Goal: Check status: Check status

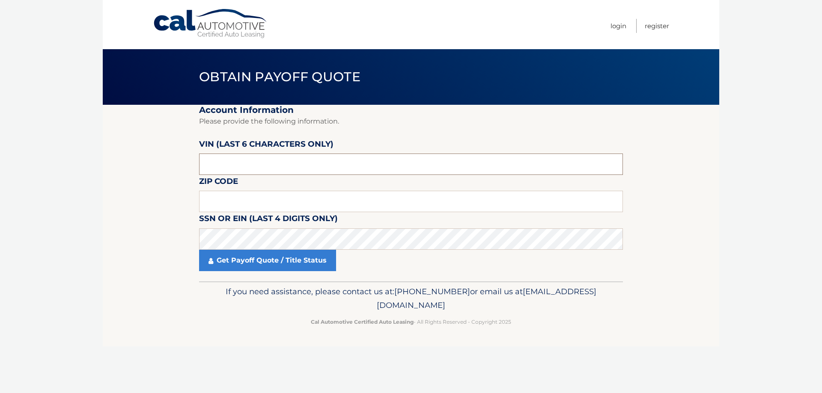
click at [253, 167] on input "text" at bounding box center [411, 164] width 424 height 21
click at [246, 173] on input "text" at bounding box center [411, 164] width 424 height 21
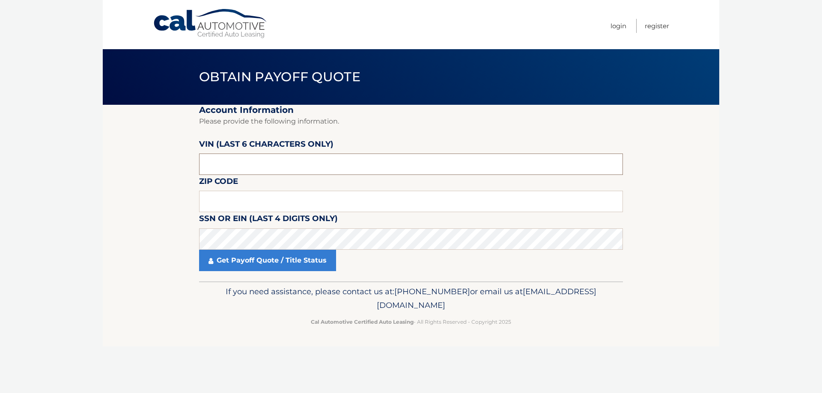
click at [246, 173] on input "text" at bounding box center [411, 164] width 424 height 21
click at [248, 168] on input "text" at bounding box center [411, 164] width 424 height 21
paste input "173314"
type input "173314"
click at [252, 201] on input "text" at bounding box center [411, 201] width 424 height 21
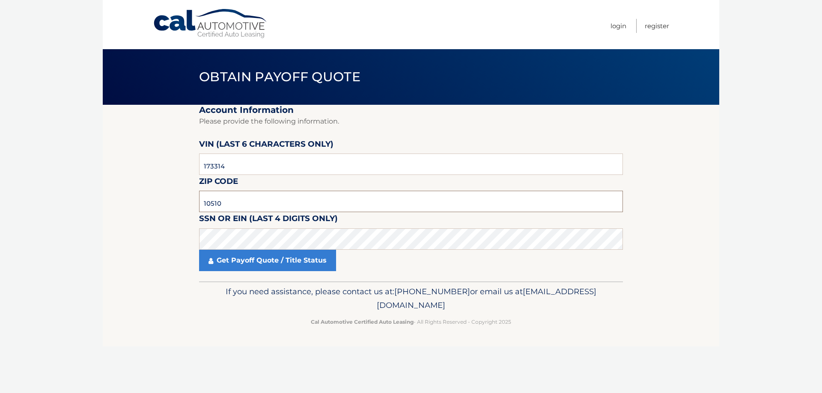
type input "10510"
click at [256, 267] on link "Get Payoff Quote / Title Status" at bounding box center [267, 260] width 137 height 21
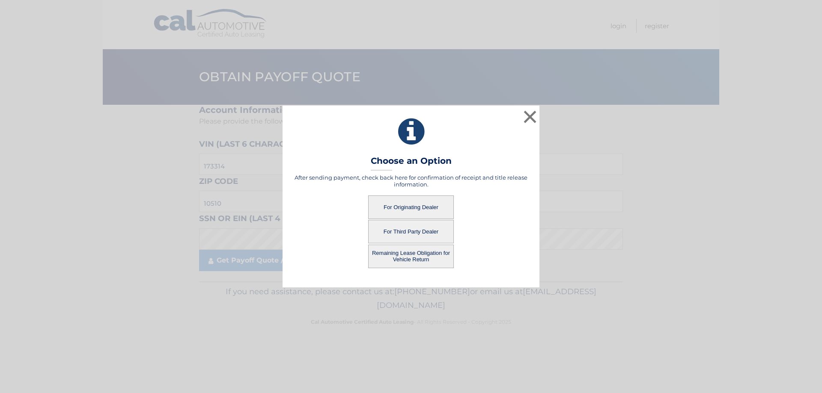
click at [410, 259] on button "Remaining Lease Obligation for Vehicle Return" at bounding box center [411, 257] width 86 height 24
click at [413, 261] on button "Remaining Lease Obligation for Vehicle Return" at bounding box center [411, 257] width 86 height 24
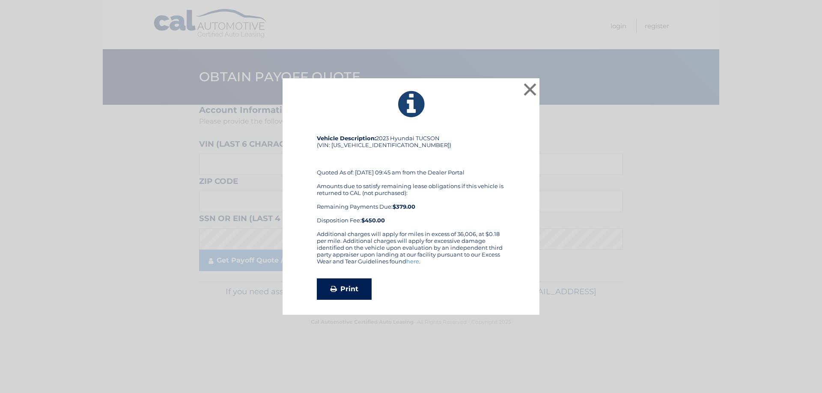
click at [351, 287] on link "Print" at bounding box center [344, 289] width 55 height 21
click at [533, 86] on button "×" at bounding box center [529, 89] width 17 height 17
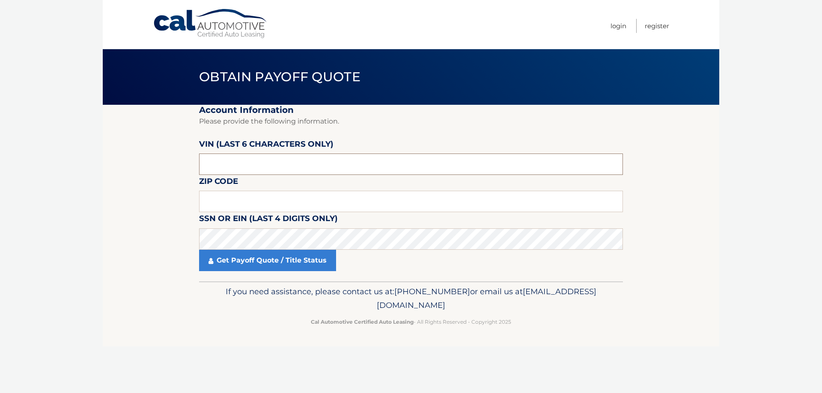
click at [300, 156] on input "text" at bounding box center [411, 164] width 424 height 21
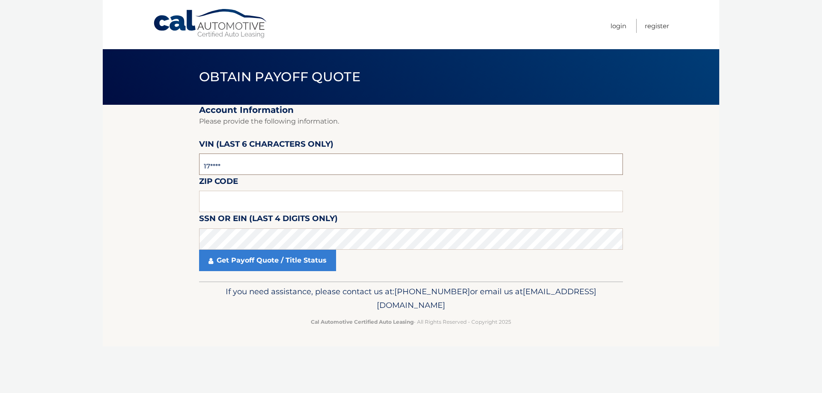
type input "1*****"
type input "173314"
type input "10510"
click at [245, 269] on link "Get Payoff Quote / Title Status" at bounding box center [267, 260] width 137 height 21
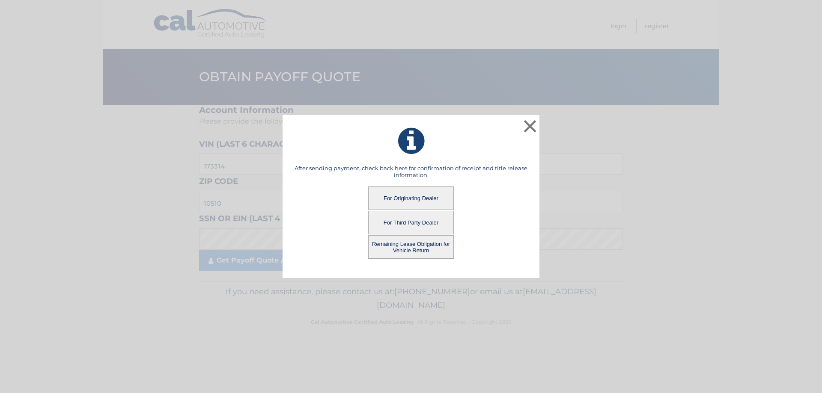
click at [409, 223] on button "For Third Party Dealer" at bounding box center [411, 223] width 86 height 24
